Goal: Transaction & Acquisition: Purchase product/service

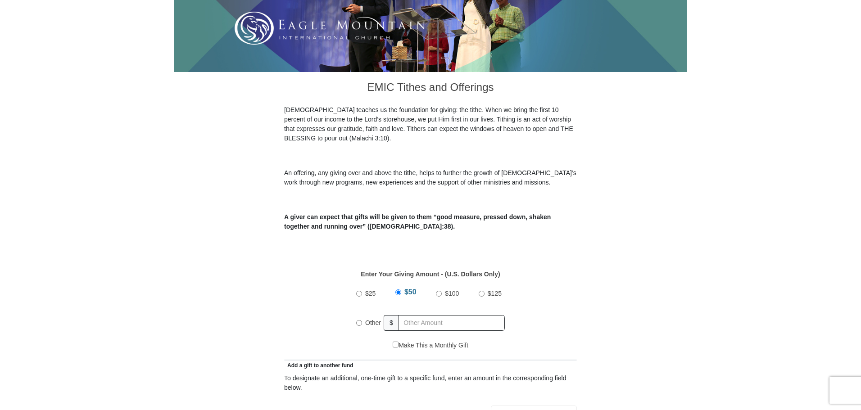
scroll to position [225, 0]
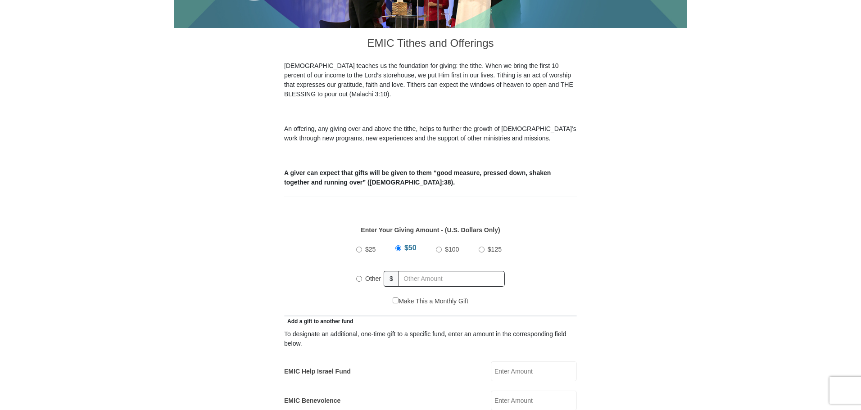
click at [360, 276] on input "Other" at bounding box center [359, 279] width 6 height 6
radio input "true"
click at [420, 271] on input "text" at bounding box center [453, 279] width 103 height 16
type input "276"
click at [501, 362] on input "EMIC Help Israel Fund" at bounding box center [534, 372] width 86 height 20
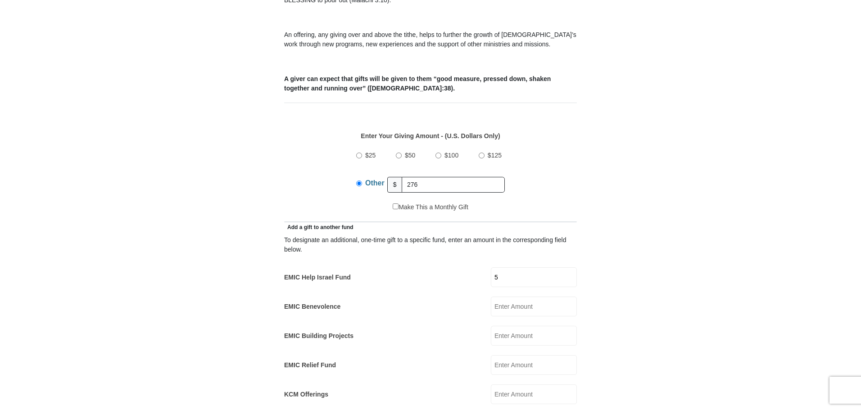
scroll to position [406, 0]
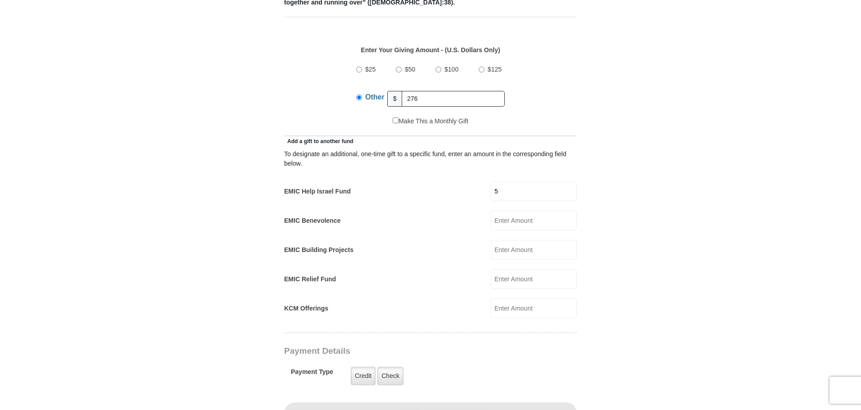
type input "5"
click at [502, 240] on input "EMIC Building Projects" at bounding box center [534, 250] width 86 height 20
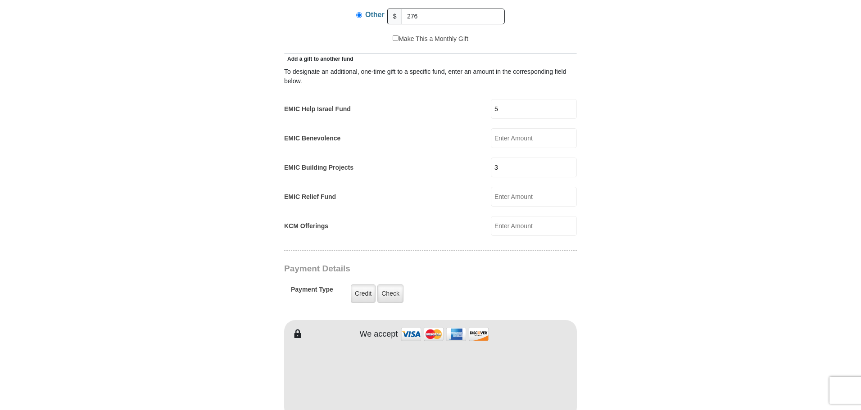
scroll to position [586, 0]
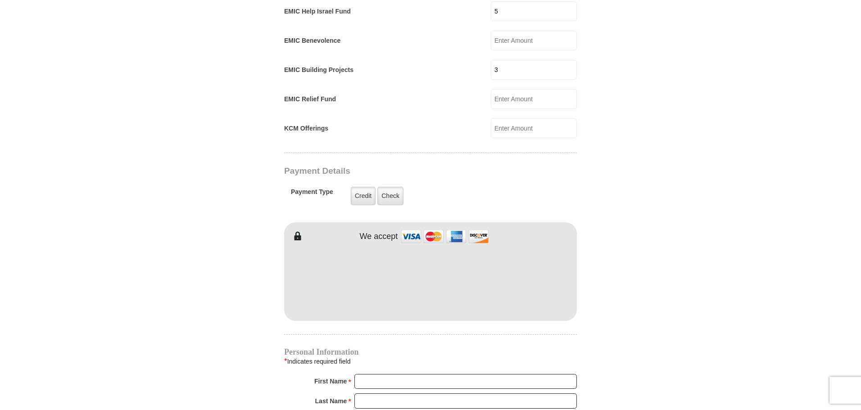
type input "3"
click at [379, 374] on input "First Name *" at bounding box center [466, 381] width 223 height 15
type input "JM Elite"
type input "Holdings LLC"
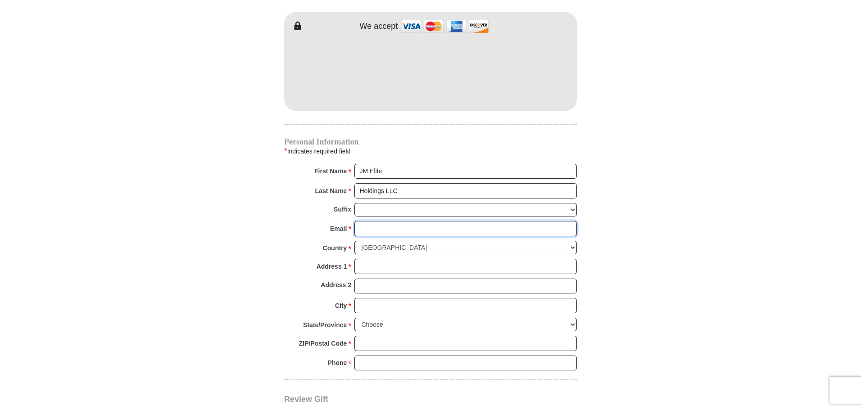
scroll to position [809, 0]
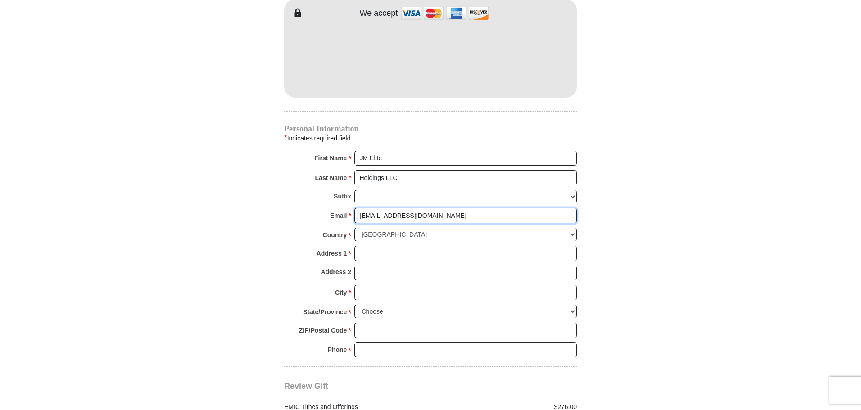
type input "[EMAIL_ADDRESS][DOMAIN_NAME]"
type input "[STREET_ADDRESS]"
type input "[GEOGRAPHIC_DATA]"
select select "[GEOGRAPHIC_DATA]"
type input "76179"
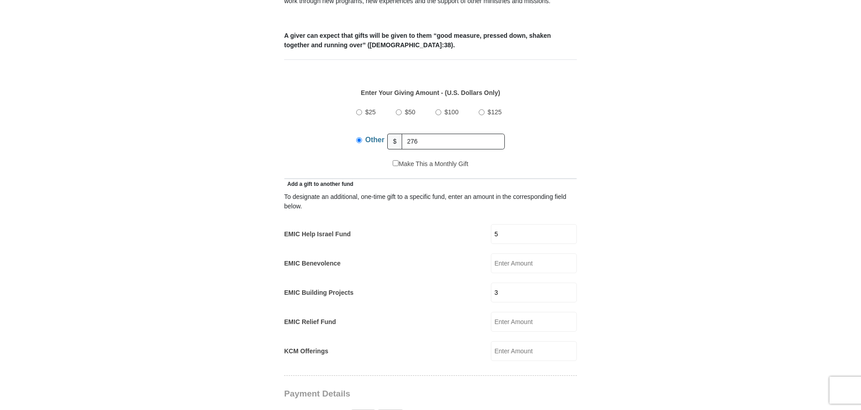
scroll to position [359, 0]
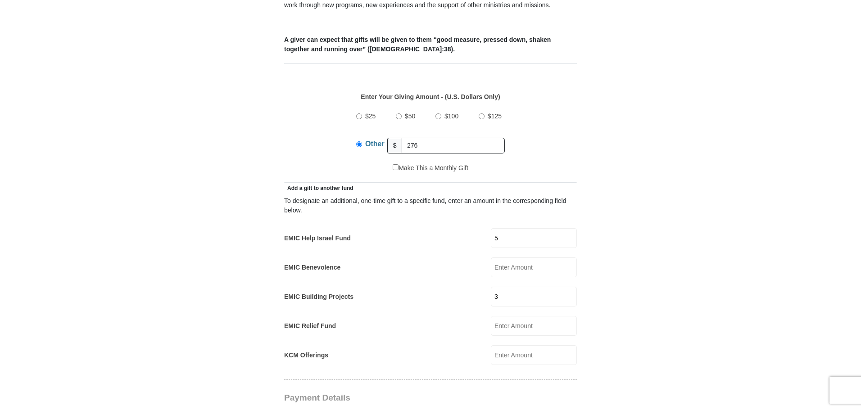
type input "8178084042"
click at [429, 138] on input "276" at bounding box center [453, 146] width 103 height 16
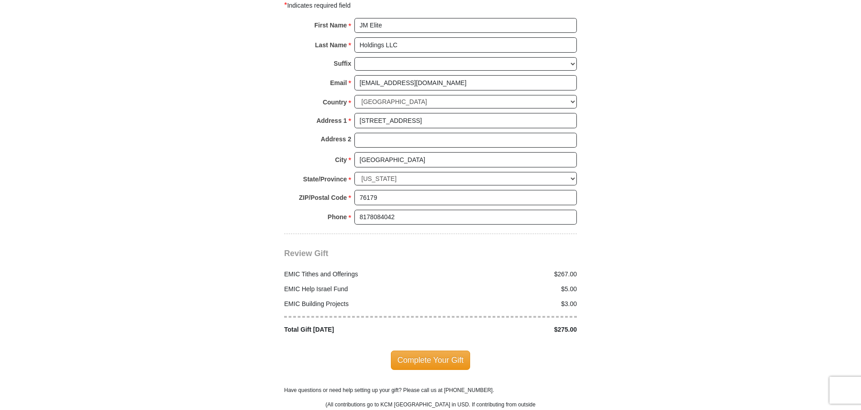
scroll to position [944, 0]
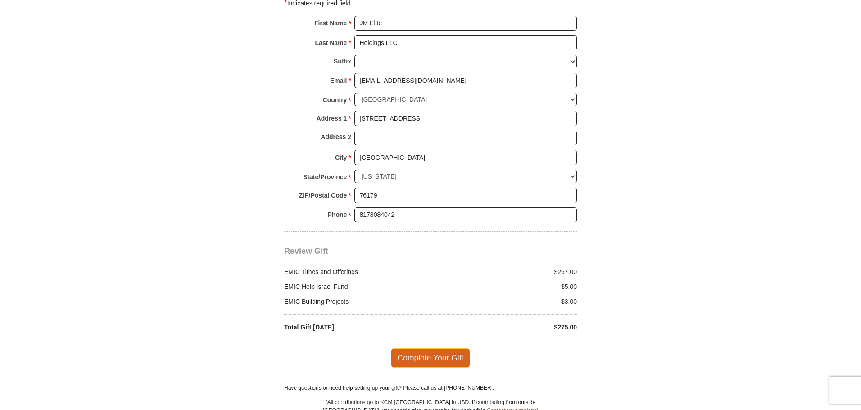
type input "267"
click at [451, 349] on span "Complete Your Gift" at bounding box center [431, 358] width 80 height 19
